Goal: Transaction & Acquisition: Purchase product/service

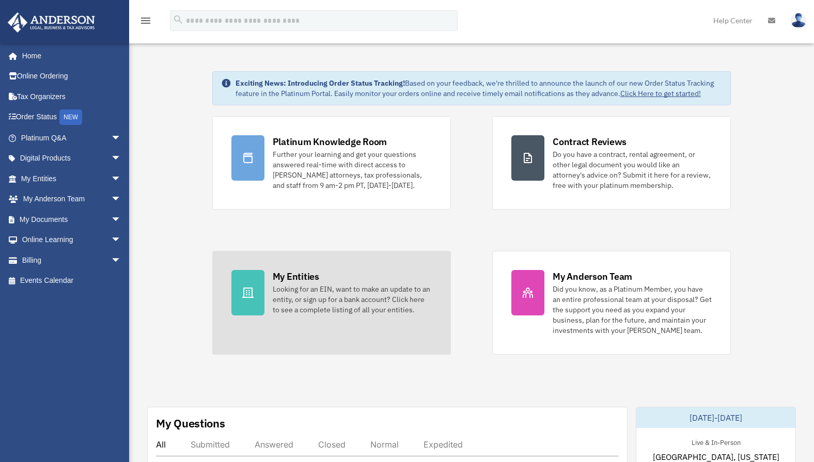
scroll to position [79, 0]
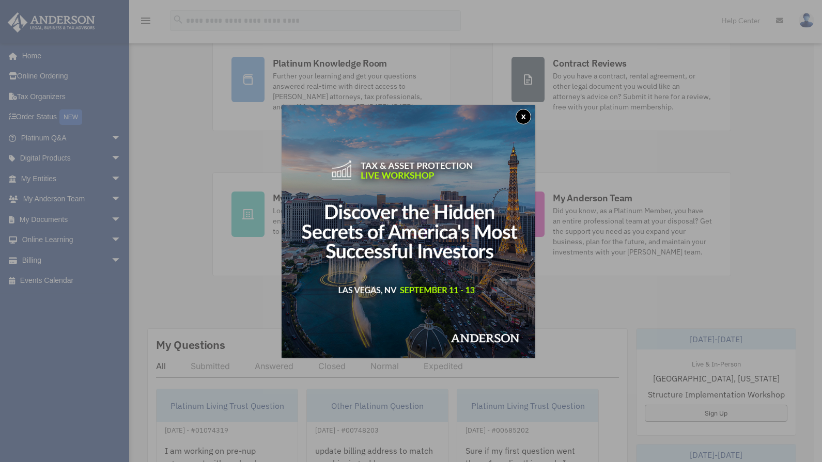
click at [529, 111] on button "x" at bounding box center [523, 116] width 15 height 15
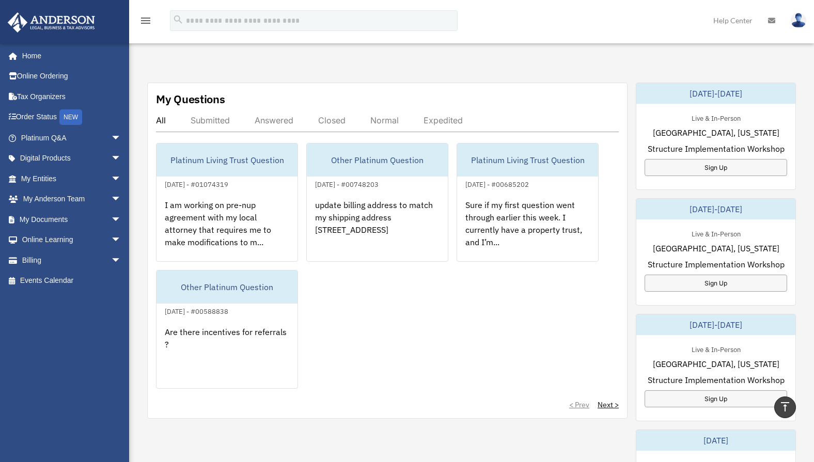
scroll to position [0, 0]
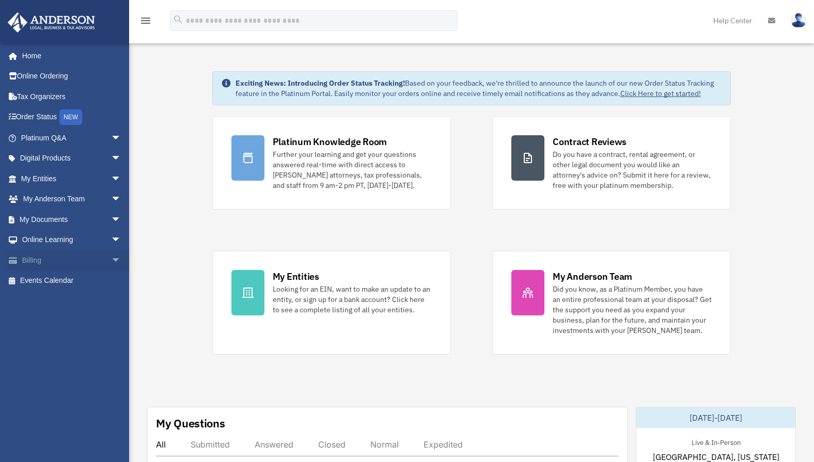
click at [63, 269] on link "Billing arrow_drop_down" at bounding box center [72, 260] width 130 height 21
click at [111, 261] on span "arrow_drop_down" at bounding box center [121, 260] width 21 height 21
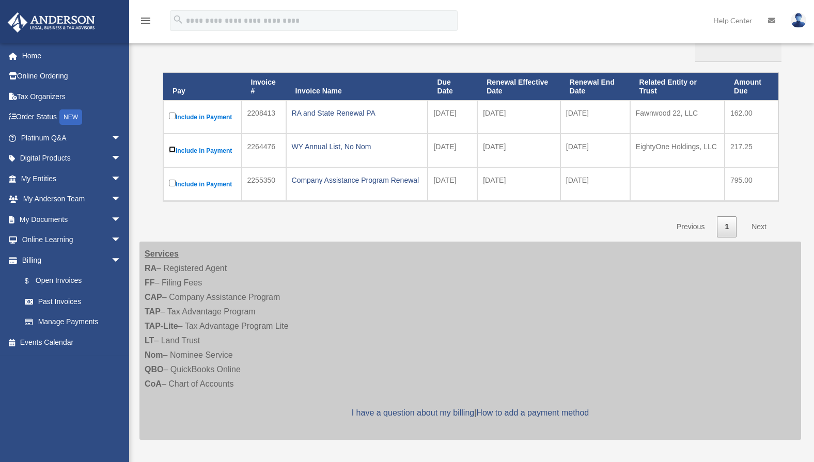
scroll to position [112, 0]
click at [204, 116] on label "Include in Payment" at bounding box center [202, 117] width 67 height 13
click at [762, 227] on link "Next" at bounding box center [759, 227] width 30 height 21
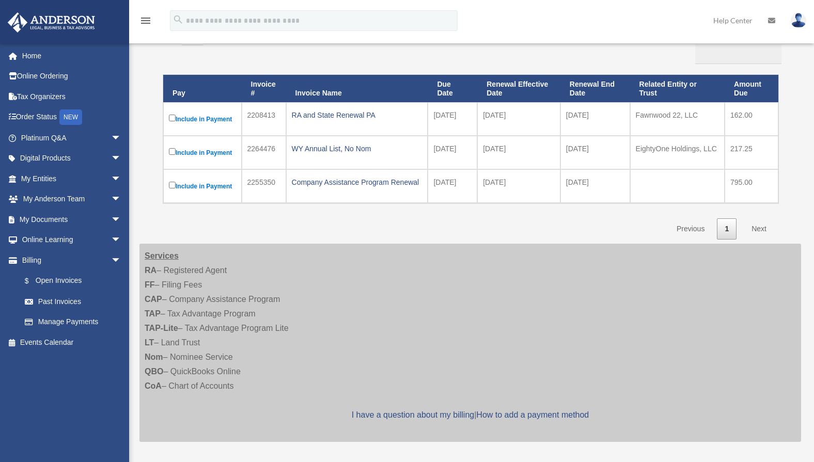
scroll to position [0, 0]
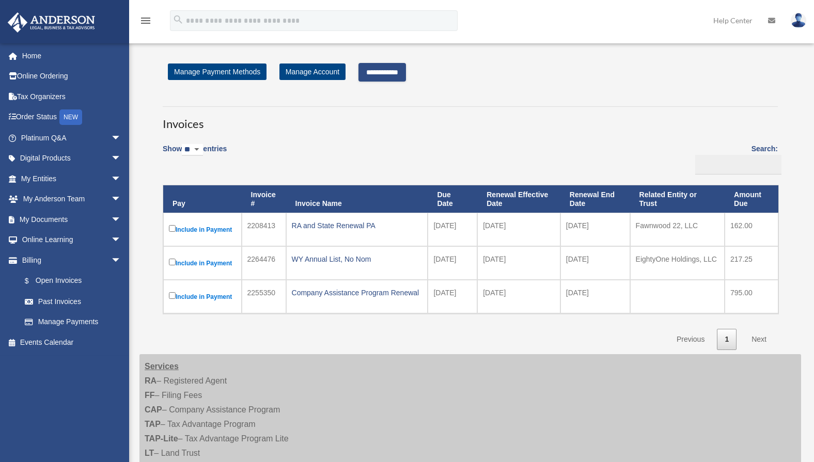
click at [741, 225] on td "162.00" at bounding box center [752, 230] width 54 height 34
click at [371, 73] on input "**********" at bounding box center [383, 72] width 48 height 19
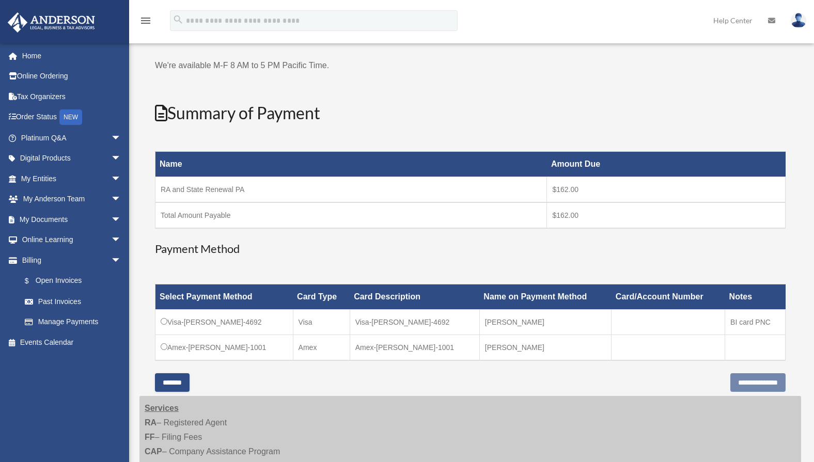
scroll to position [86, 0]
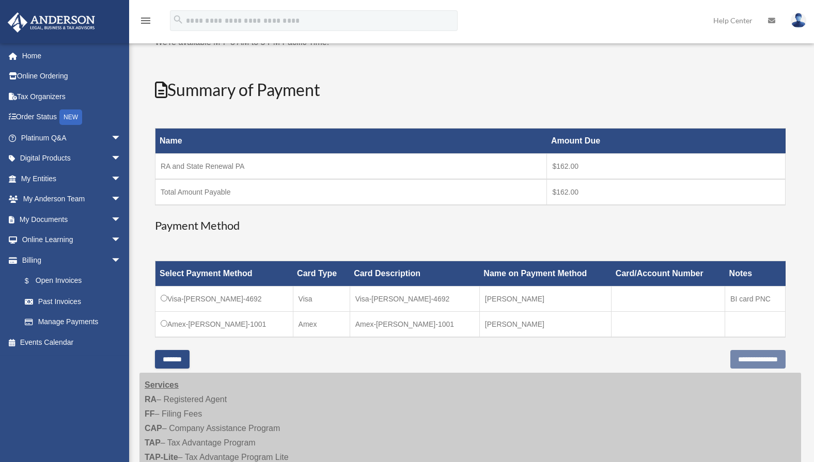
click at [183, 319] on td "Amex-Tatianie-Jackson-1001" at bounding box center [225, 325] width 138 height 26
click at [166, 327] on td "Amex-Tatianie-Jackson-1001" at bounding box center [225, 325] width 138 height 26
drag, startPoint x: 174, startPoint y: 336, endPoint x: 169, endPoint y: 329, distance: 9.3
click at [173, 334] on td "Amex-Tatianie-Jackson-1001" at bounding box center [225, 325] width 138 height 26
click at [750, 359] on input "**********" at bounding box center [758, 359] width 55 height 19
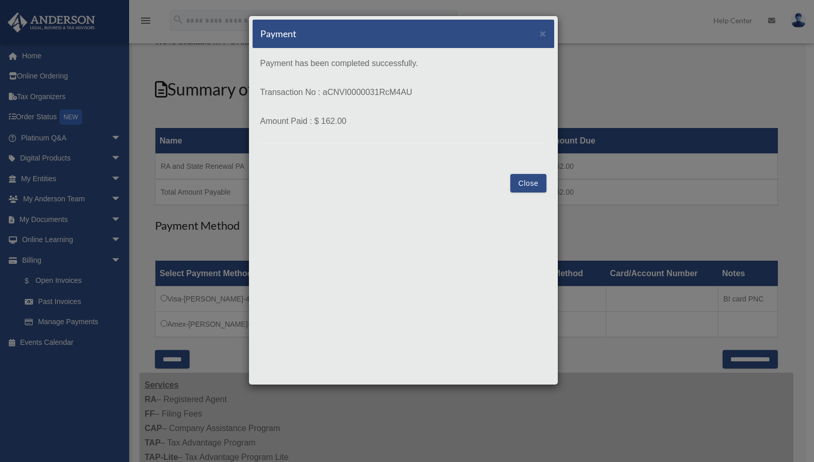
click at [532, 186] on button "Close" at bounding box center [528, 183] width 36 height 19
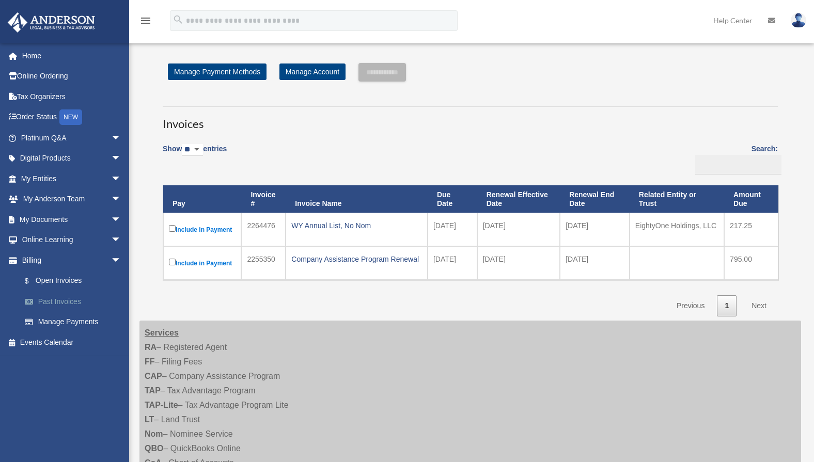
click at [59, 303] on link "Past Invoices" at bounding box center [75, 301] width 122 height 21
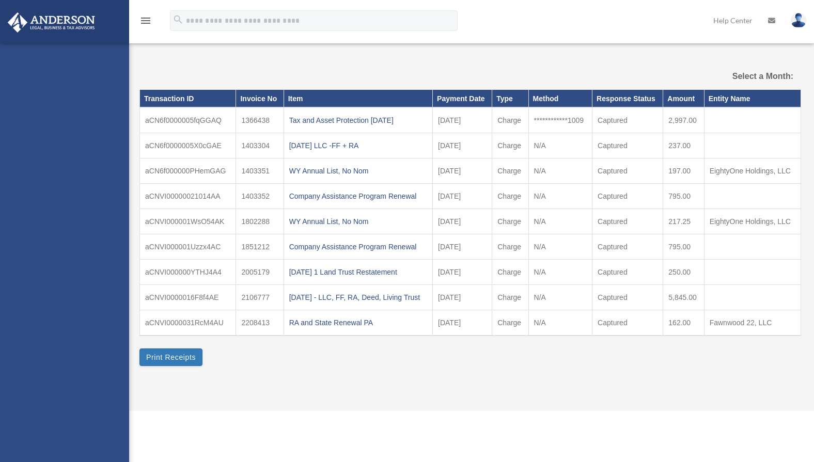
select select
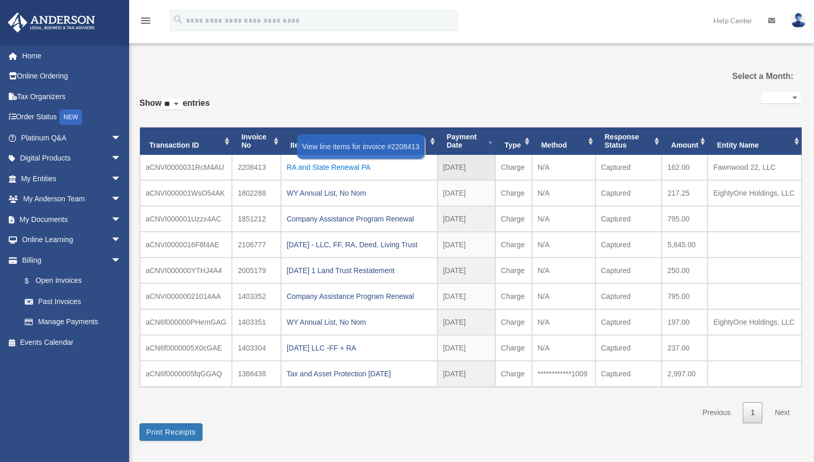
click at [305, 167] on div "RA and State Renewal PA" at bounding box center [359, 167] width 145 height 14
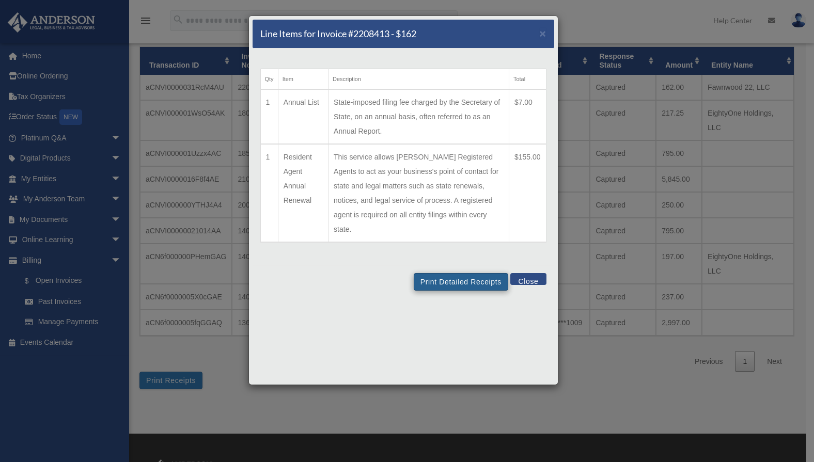
scroll to position [80, 0]
click at [458, 273] on button "Print Detailed Receipts" at bounding box center [461, 282] width 95 height 18
click at [531, 273] on button "Close" at bounding box center [528, 279] width 36 height 12
